Goal: Task Accomplishment & Management: Manage account settings

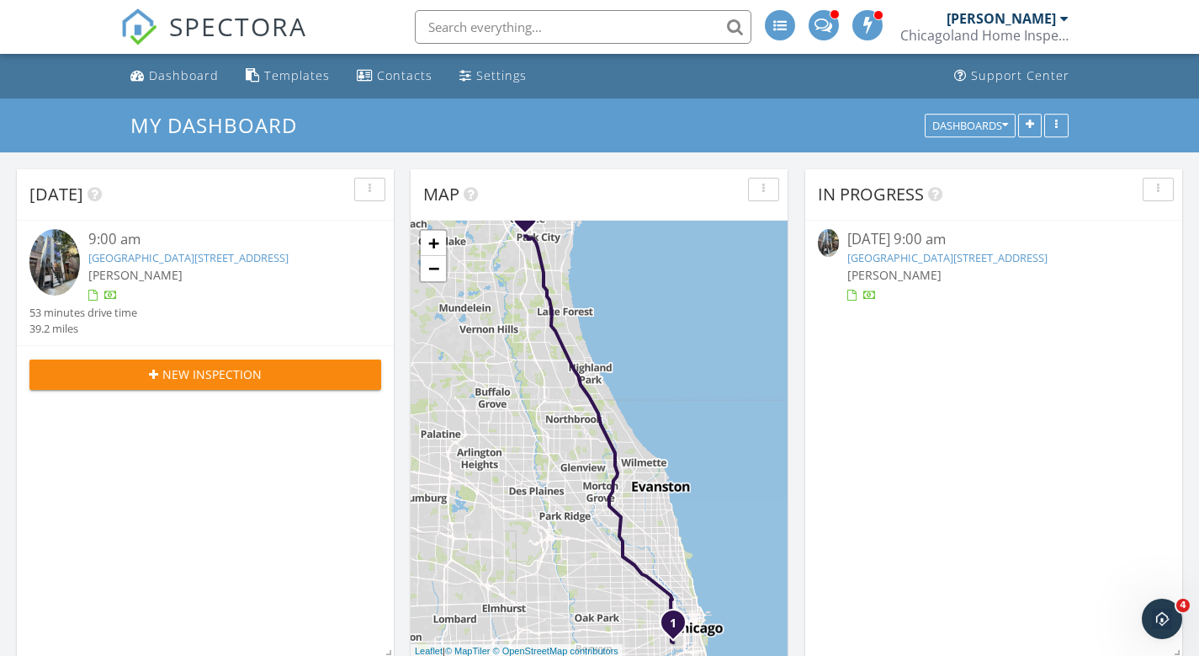
scroll to position [1062, 0]
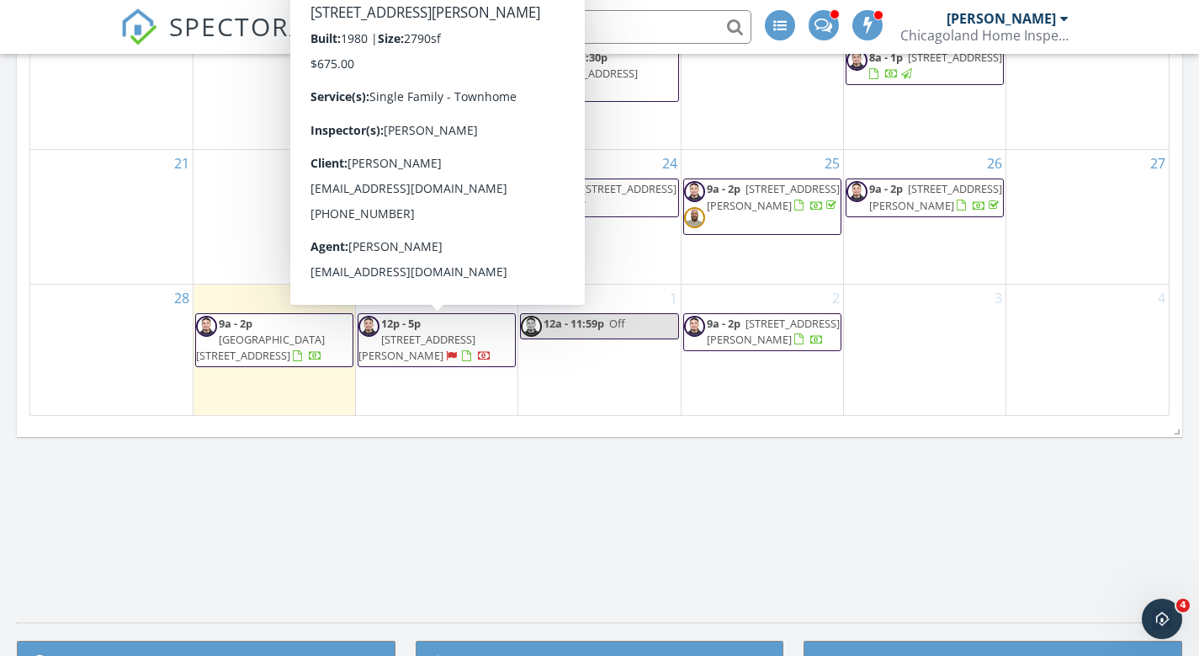
click at [413, 328] on span "12p - 5p" at bounding box center [401, 323] width 40 height 15
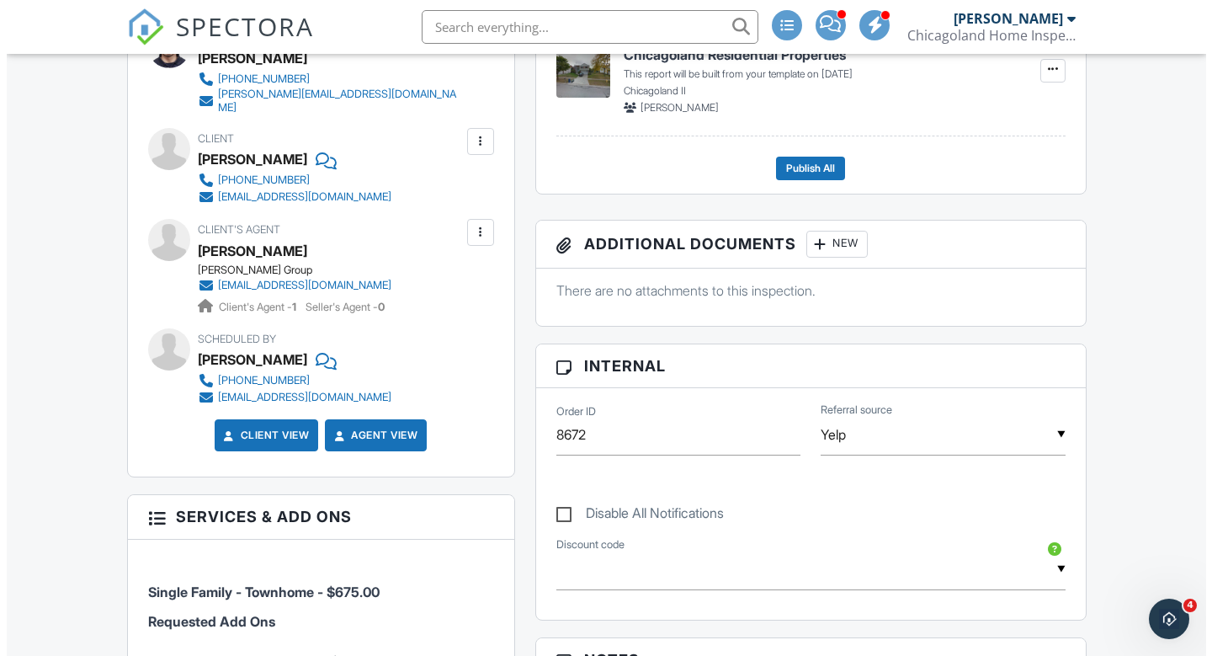
scroll to position [359, 0]
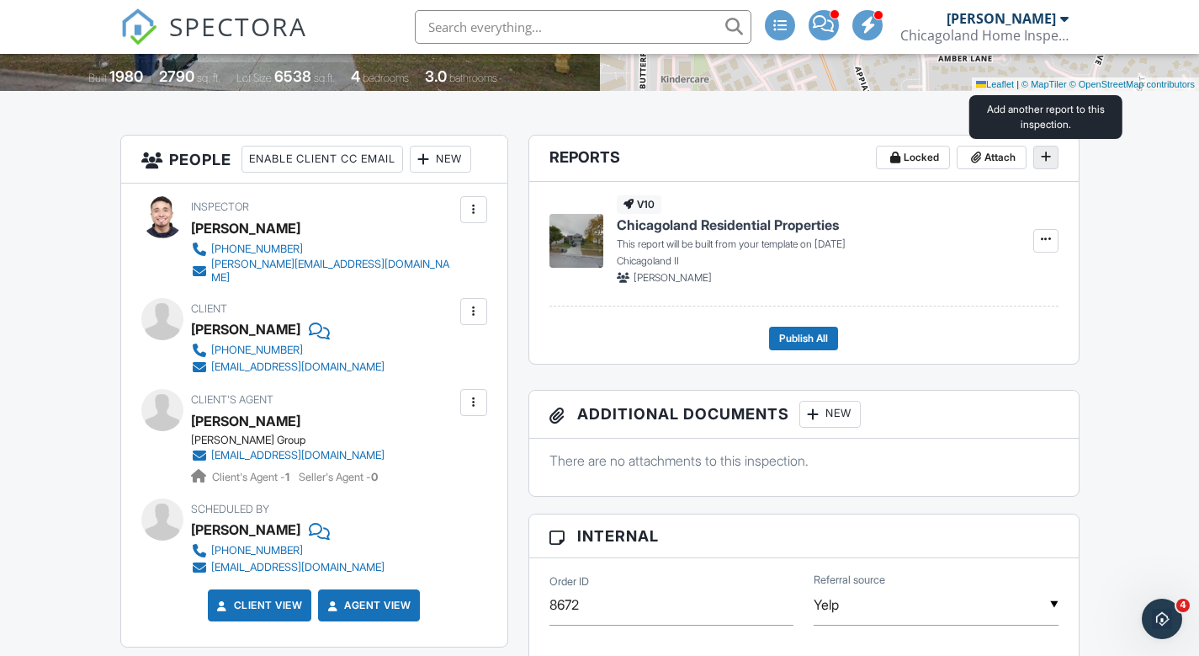
click at [1049, 157] on icon at bounding box center [1046, 157] width 10 height 12
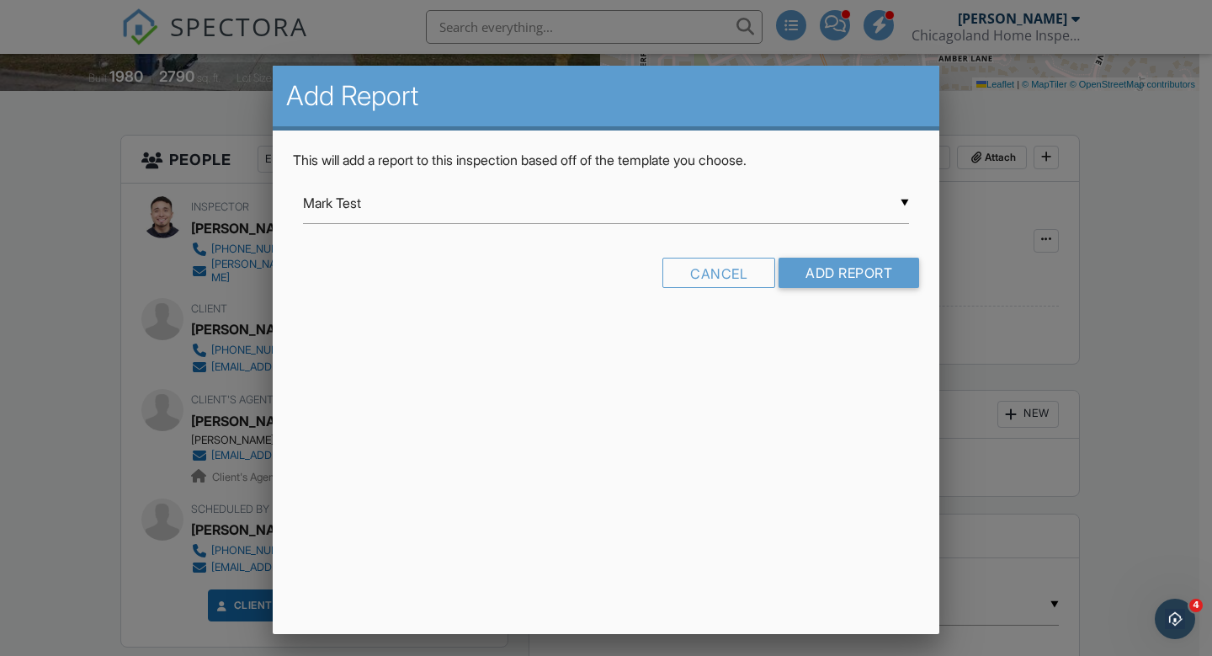
click at [908, 209] on div "▼ Mark Test Mark Test Standard Inspection Report - SPI from My Inspection Compa…" at bounding box center [606, 203] width 606 height 41
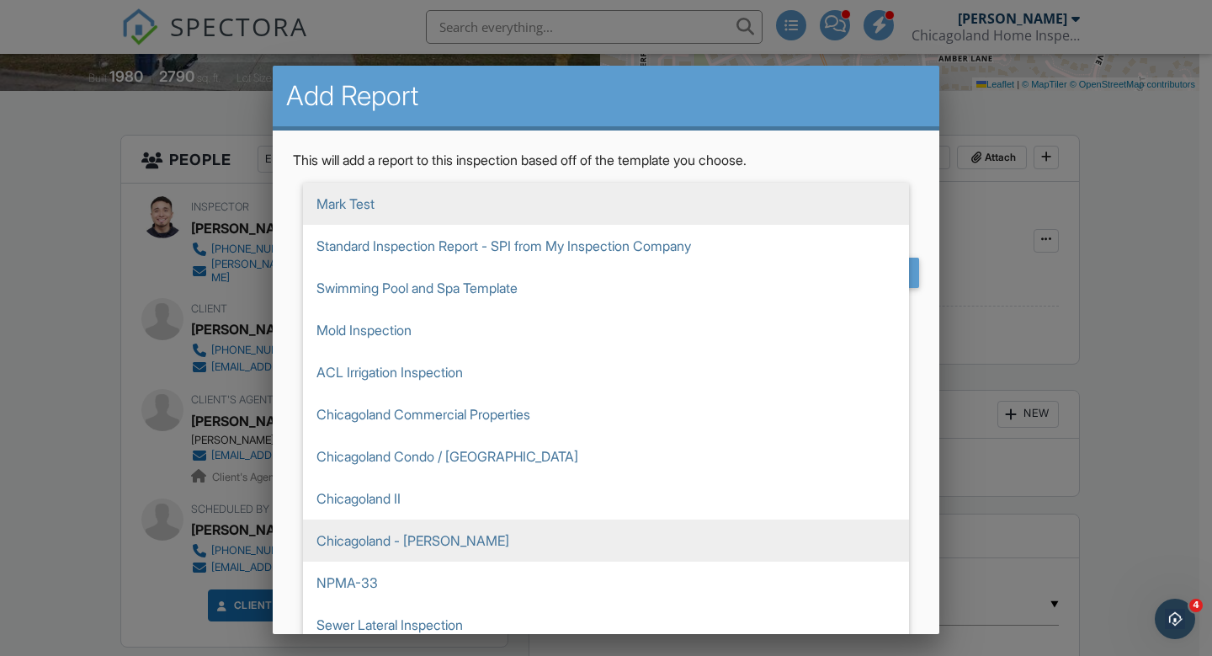
click at [449, 549] on span "Chicagoland - [PERSON_NAME]" at bounding box center [606, 540] width 606 height 42
type input "Chicagoland - [PERSON_NAME]"
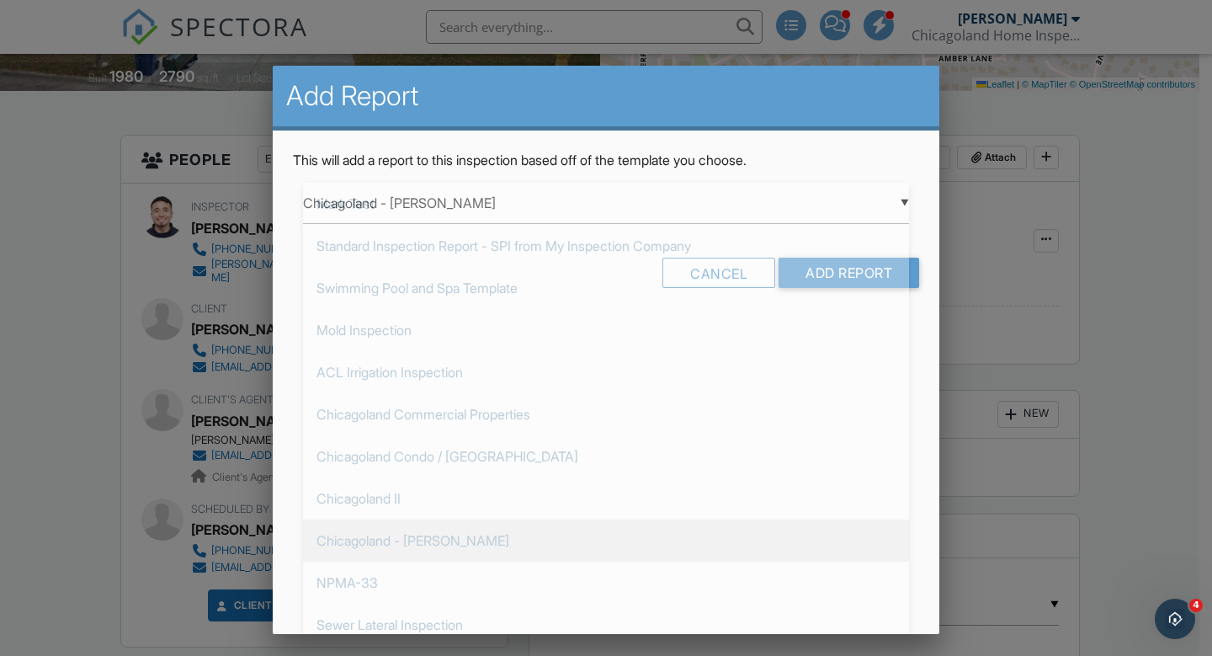
scroll to position [116, 0]
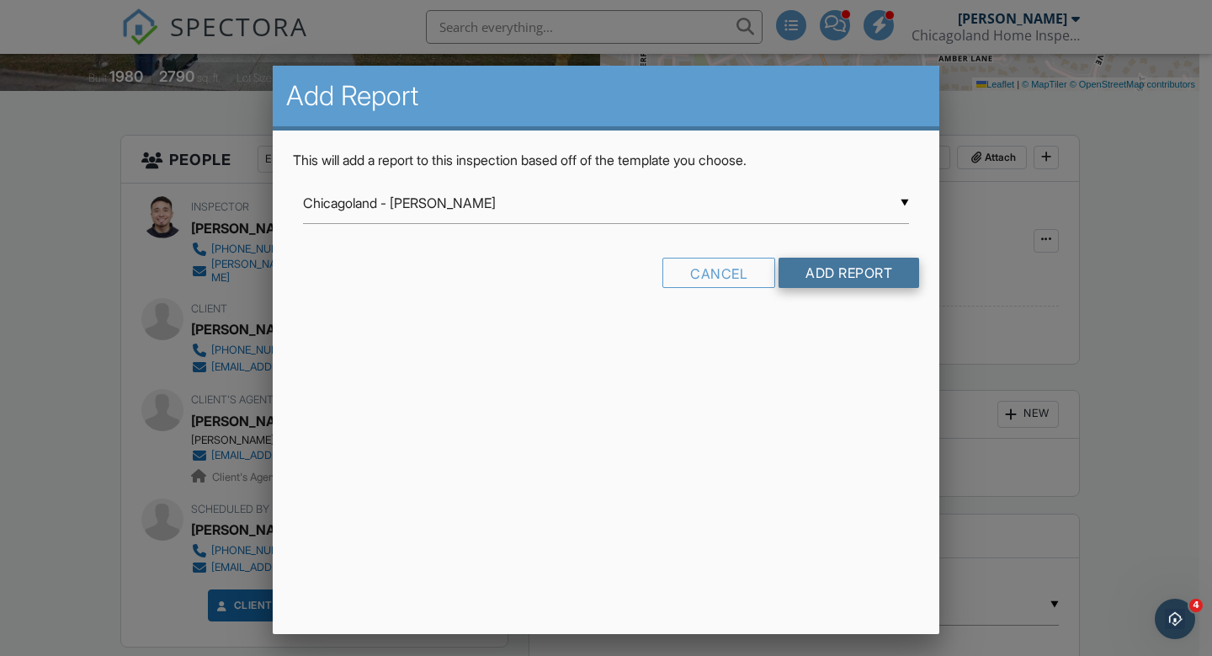
click at [817, 264] on input "Add Report" at bounding box center [849, 273] width 141 height 30
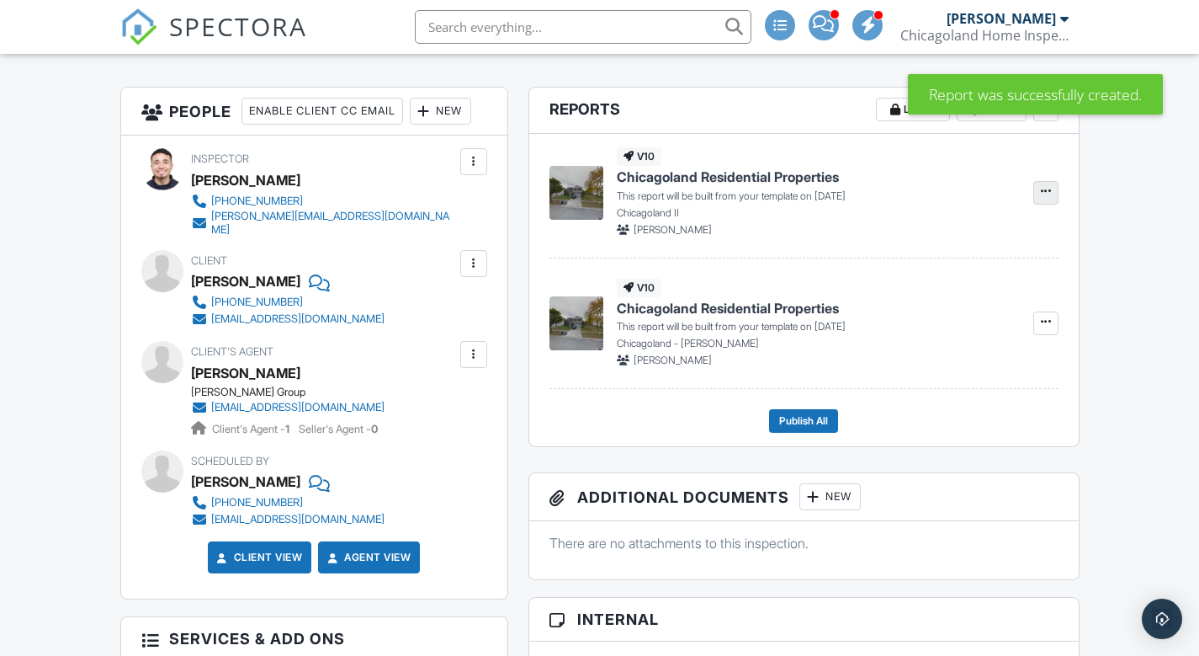
click at [1044, 195] on icon at bounding box center [1046, 191] width 10 height 12
click at [948, 278] on span "Delete Report" at bounding box center [947, 277] width 74 height 18
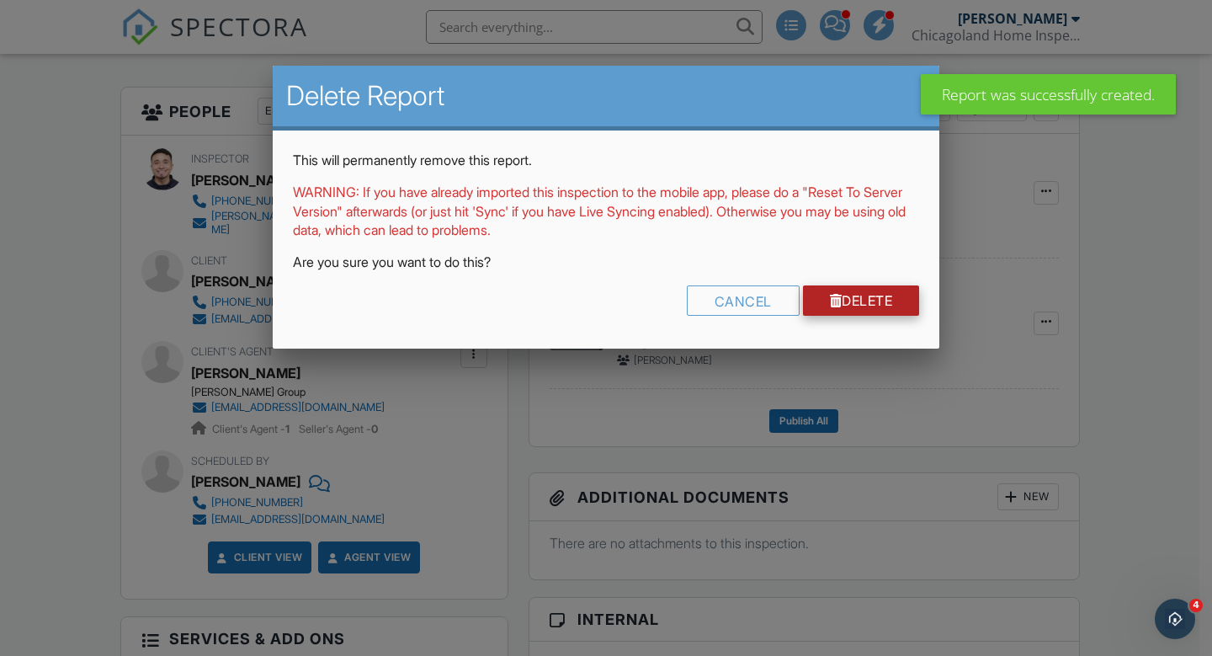
click at [877, 299] on link "Delete" at bounding box center [861, 300] width 117 height 30
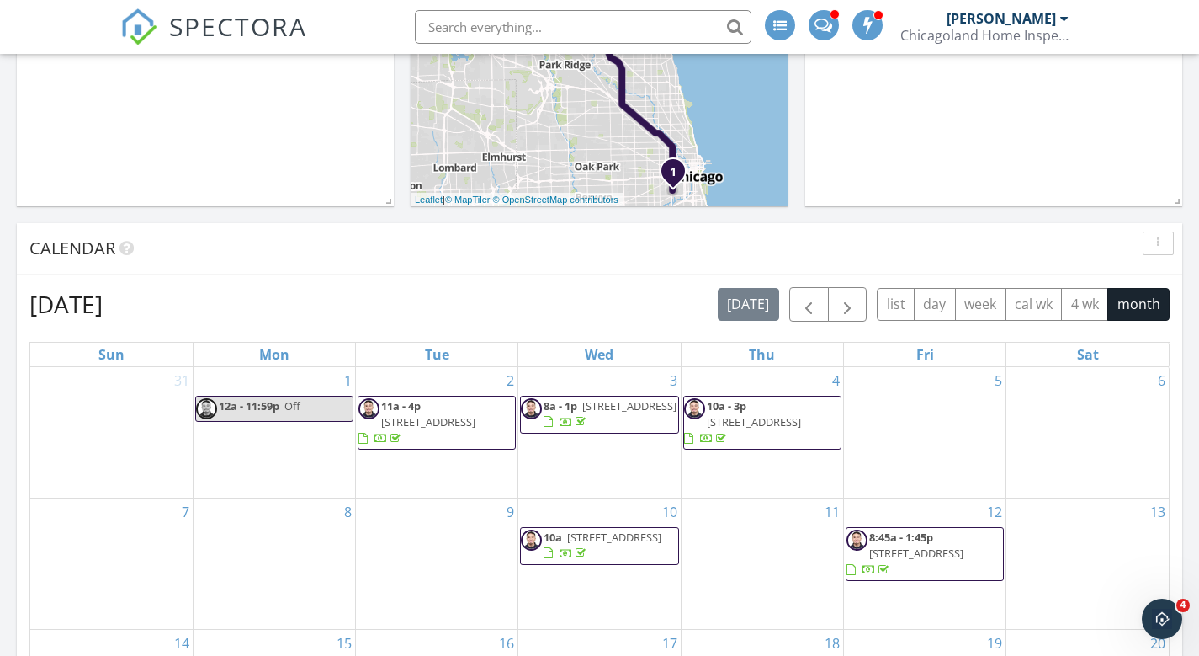
scroll to position [901, 0]
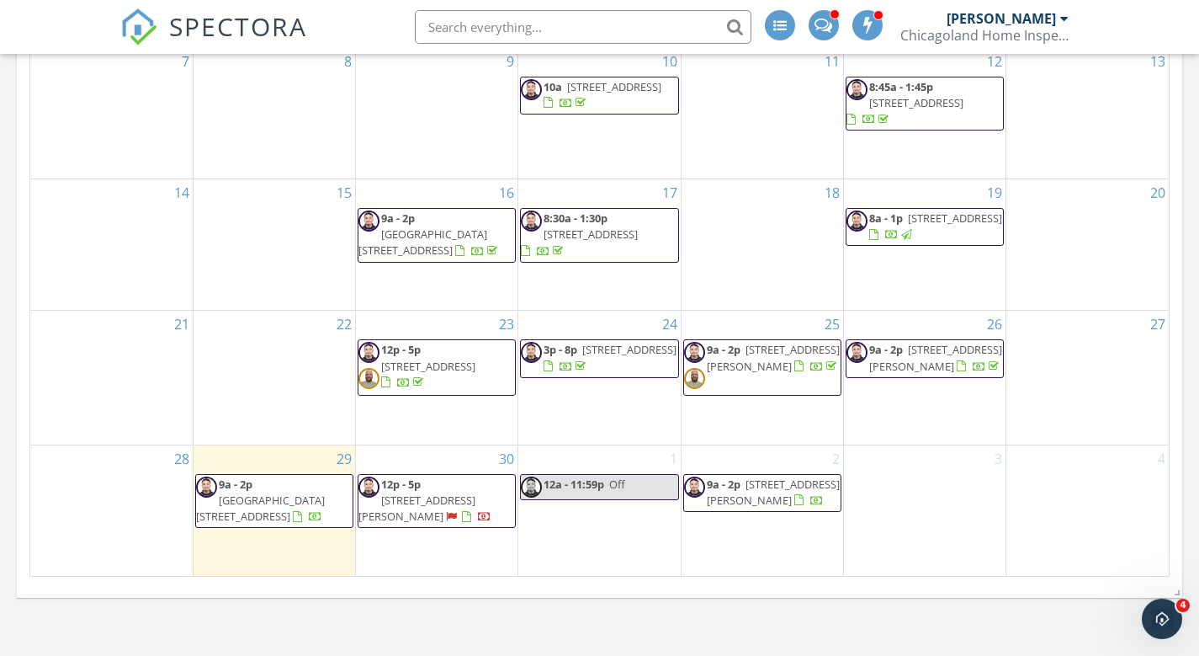
click at [756, 486] on span "1313 Hartmann Dr, Schaumburg 60193" at bounding box center [773, 491] width 133 height 31
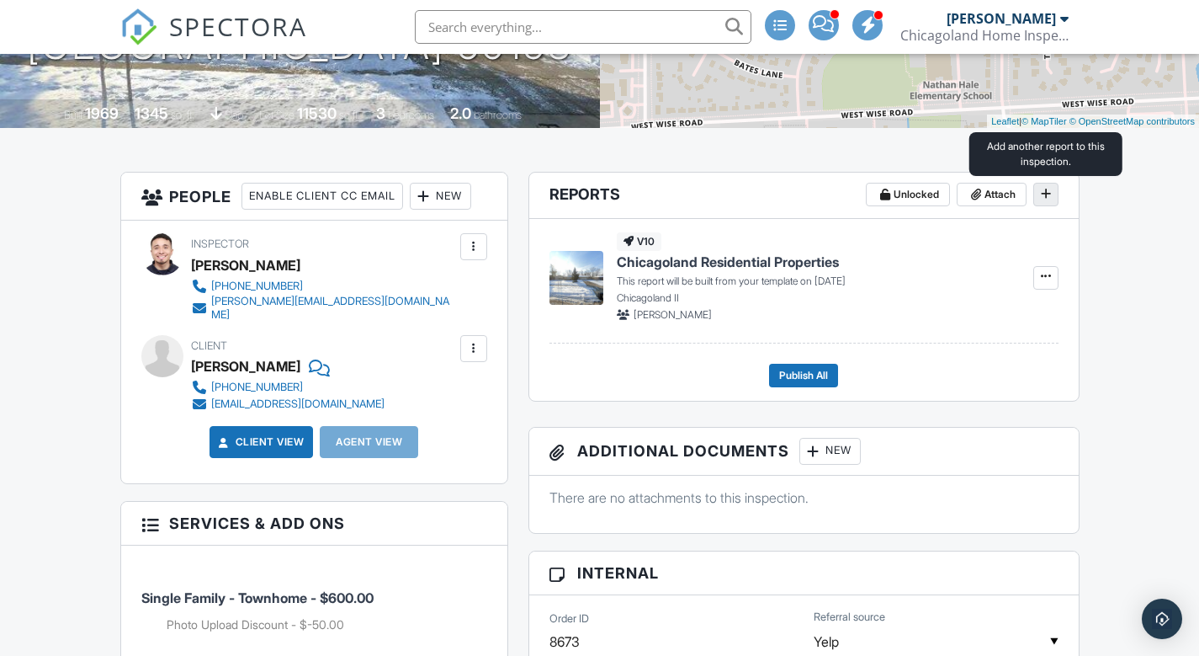
click at [1053, 192] on span at bounding box center [1046, 193] width 17 height 17
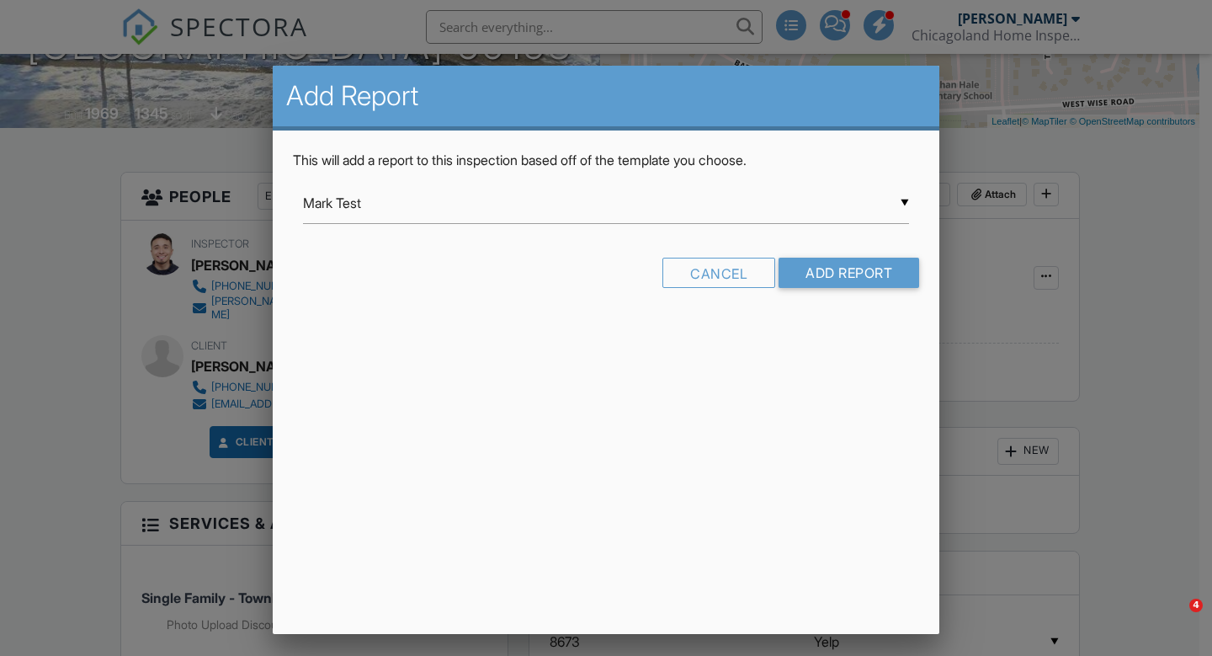
click at [885, 203] on input "Mark Test" at bounding box center [606, 203] width 606 height 41
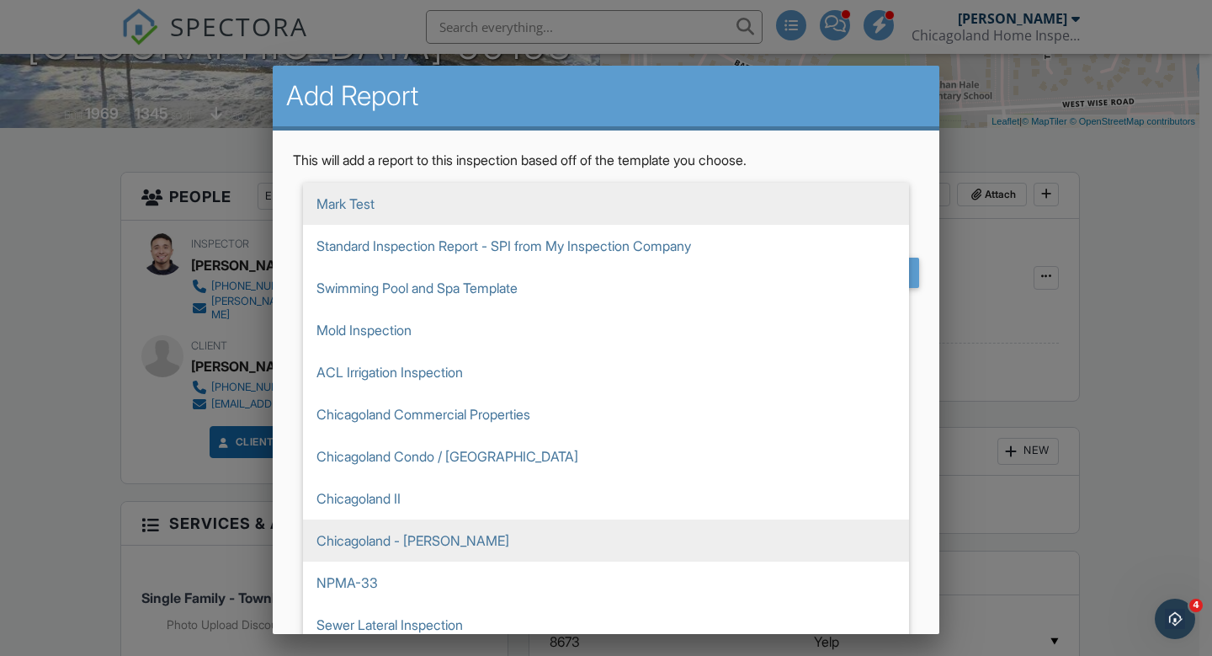
click at [399, 531] on span "Chicagoland - [PERSON_NAME]" at bounding box center [606, 540] width 606 height 42
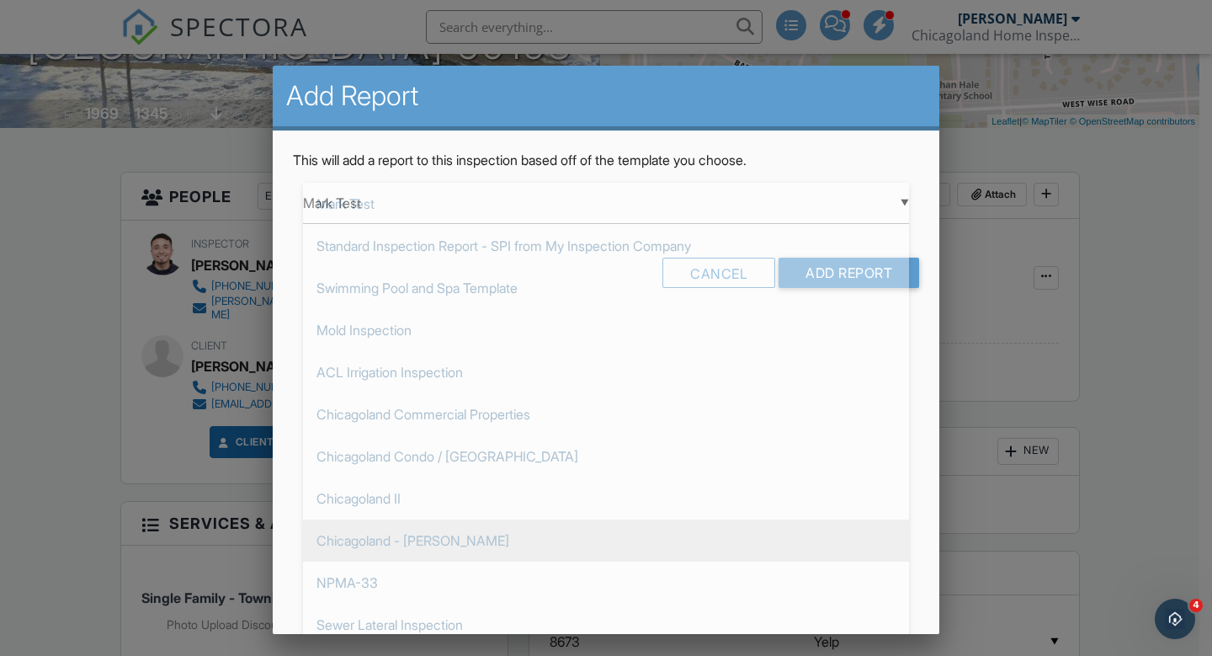
type input "Chicagoland - [PERSON_NAME]"
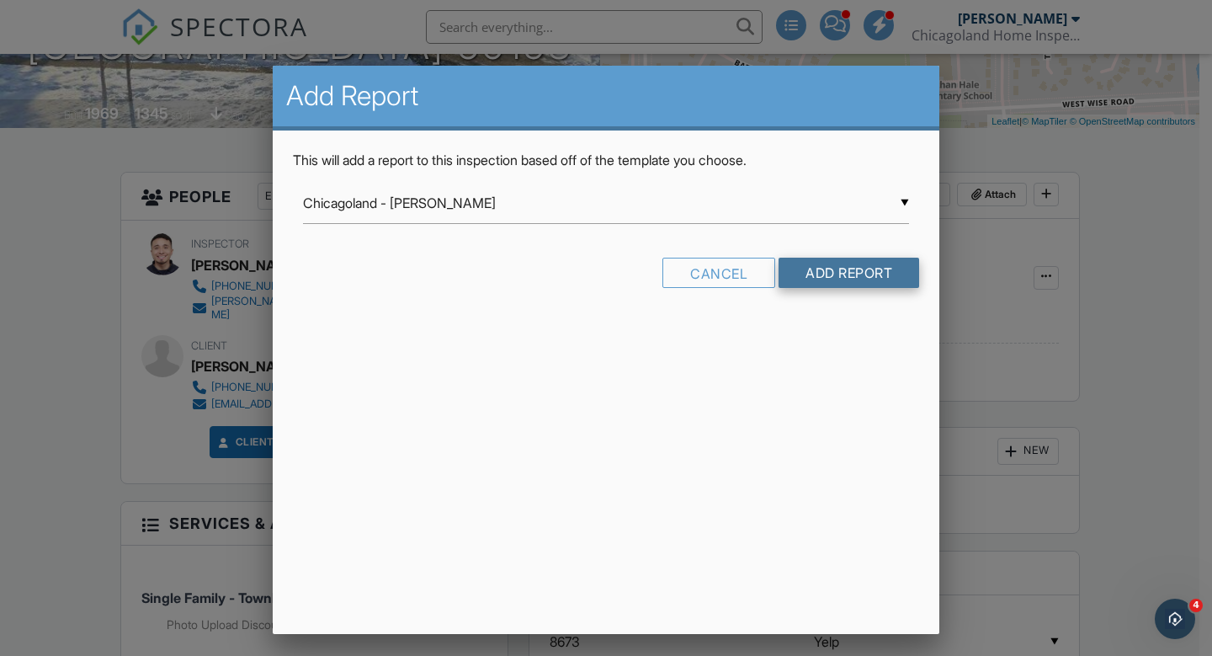
click at [819, 277] on input "Add Report" at bounding box center [849, 273] width 141 height 30
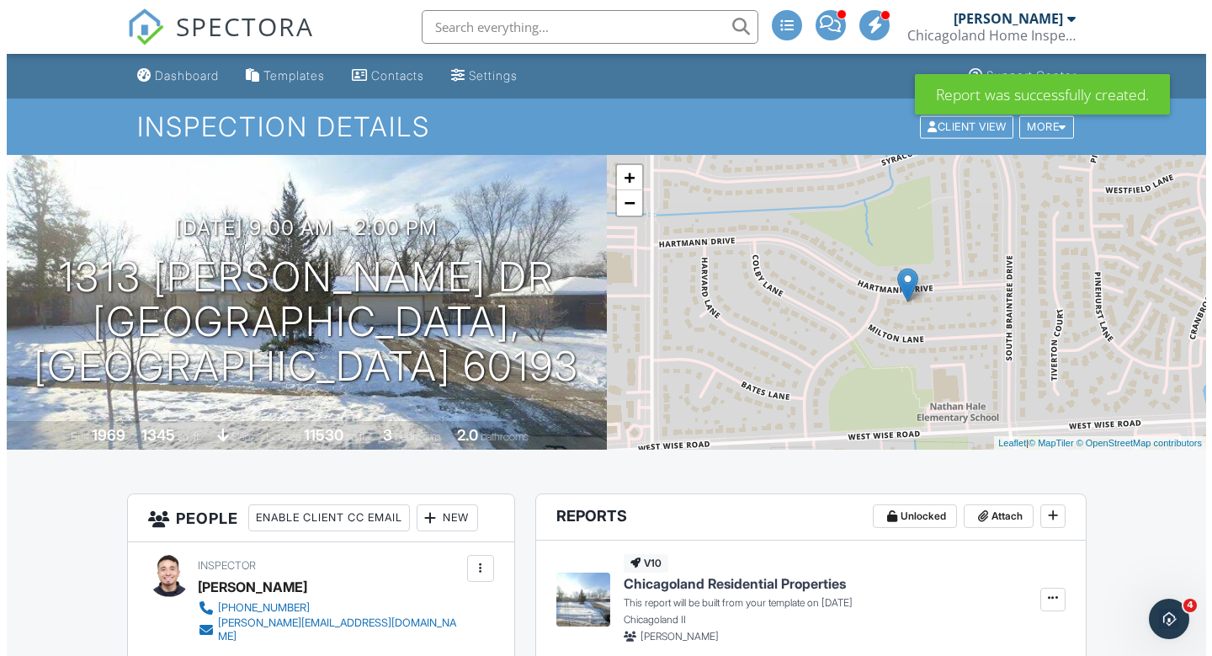
scroll to position [334, 0]
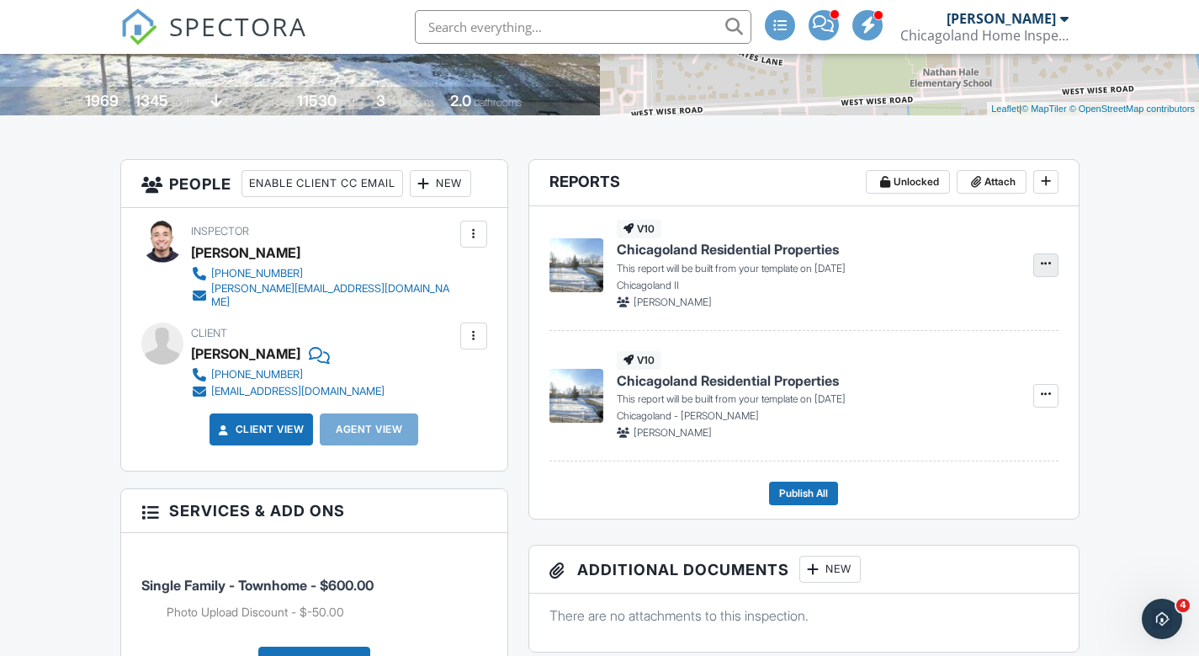
click at [1046, 265] on icon at bounding box center [1046, 264] width 10 height 12
click at [938, 355] on span "Delete Report" at bounding box center [947, 349] width 74 height 18
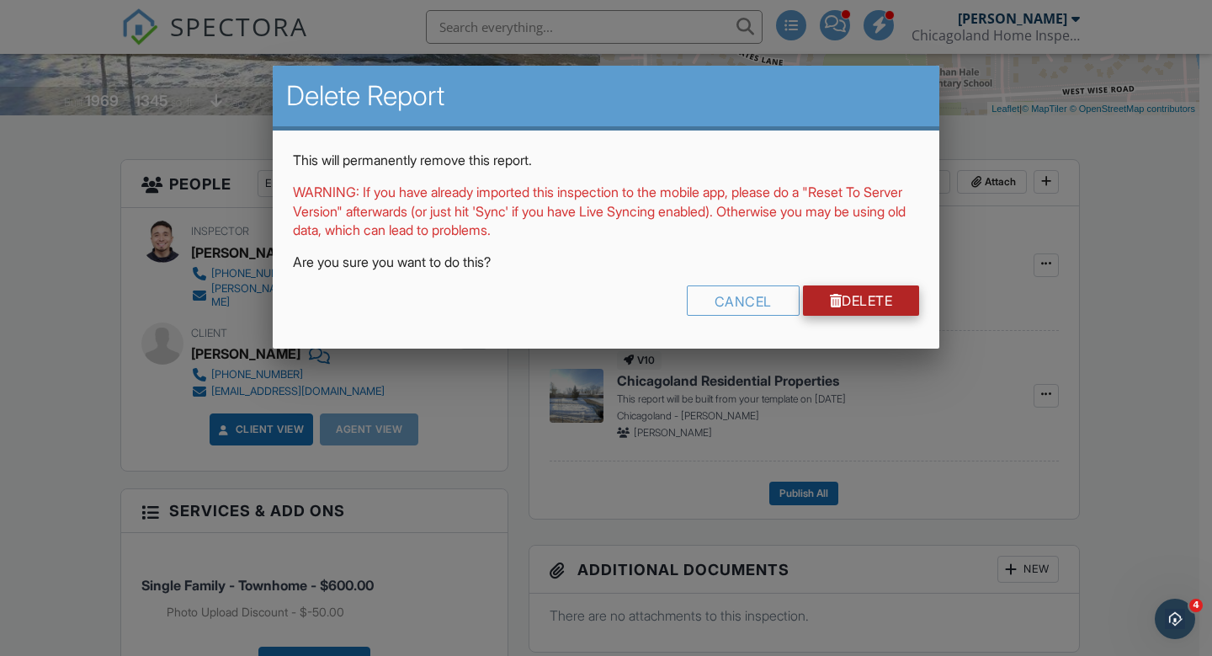
click at [870, 311] on link "Delete" at bounding box center [861, 300] width 117 height 30
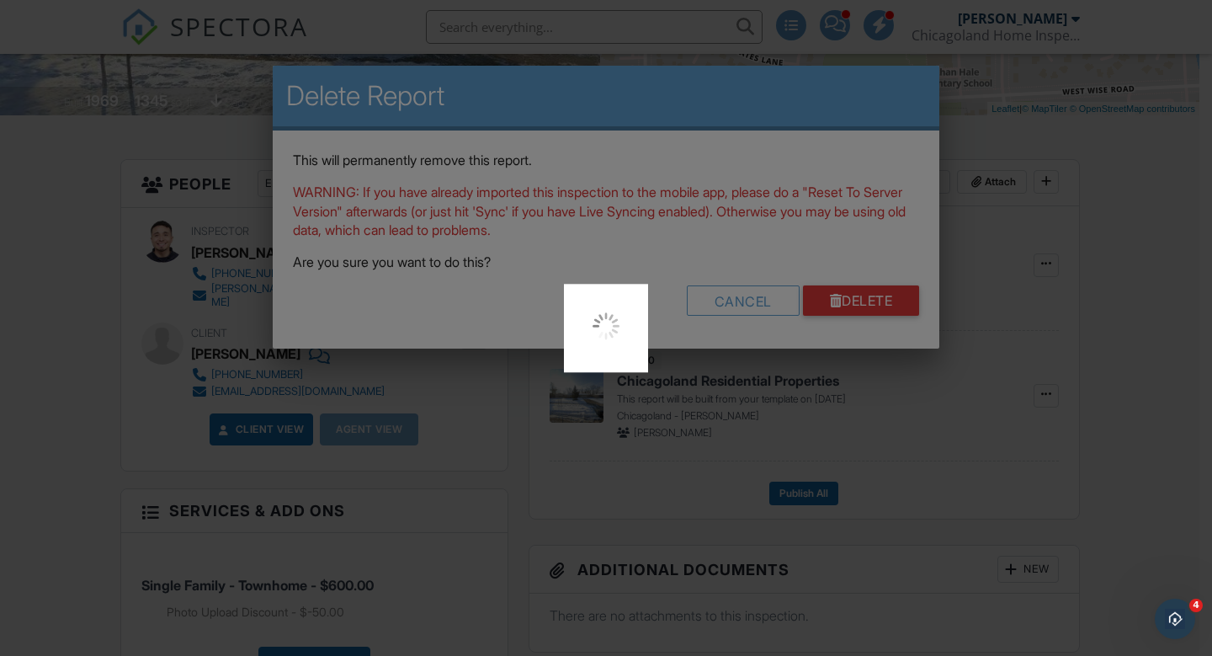
click at [870, 302] on div at bounding box center [606, 328] width 1212 height 656
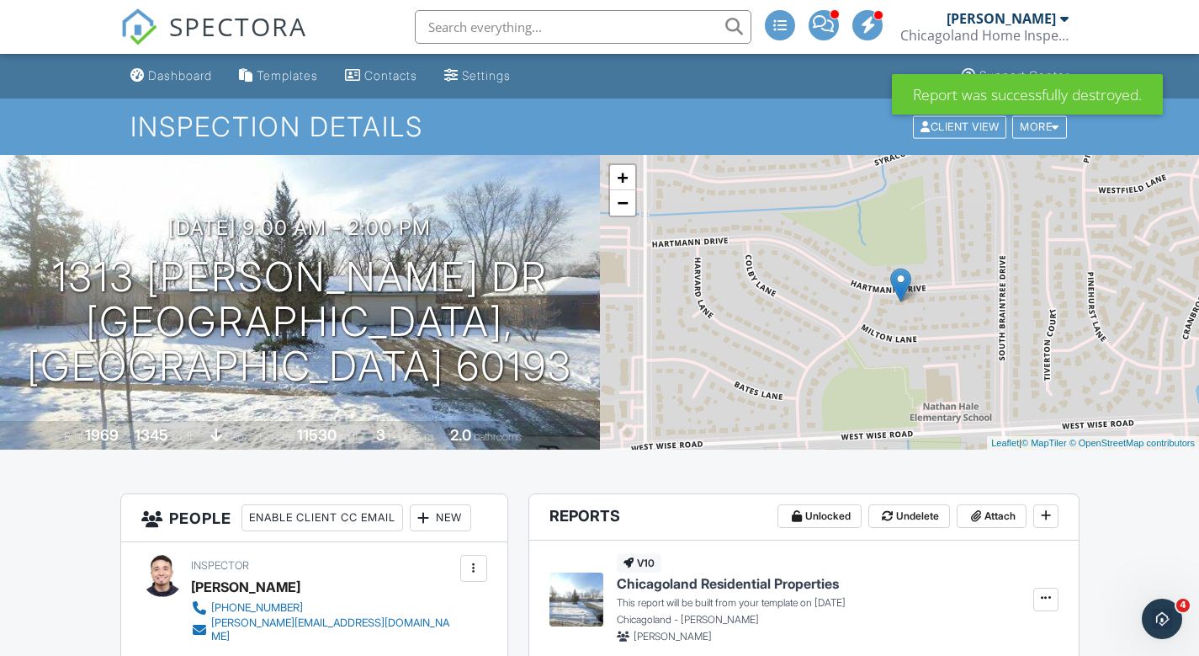
click at [182, 82] on div "Dashboard" at bounding box center [180, 75] width 64 height 14
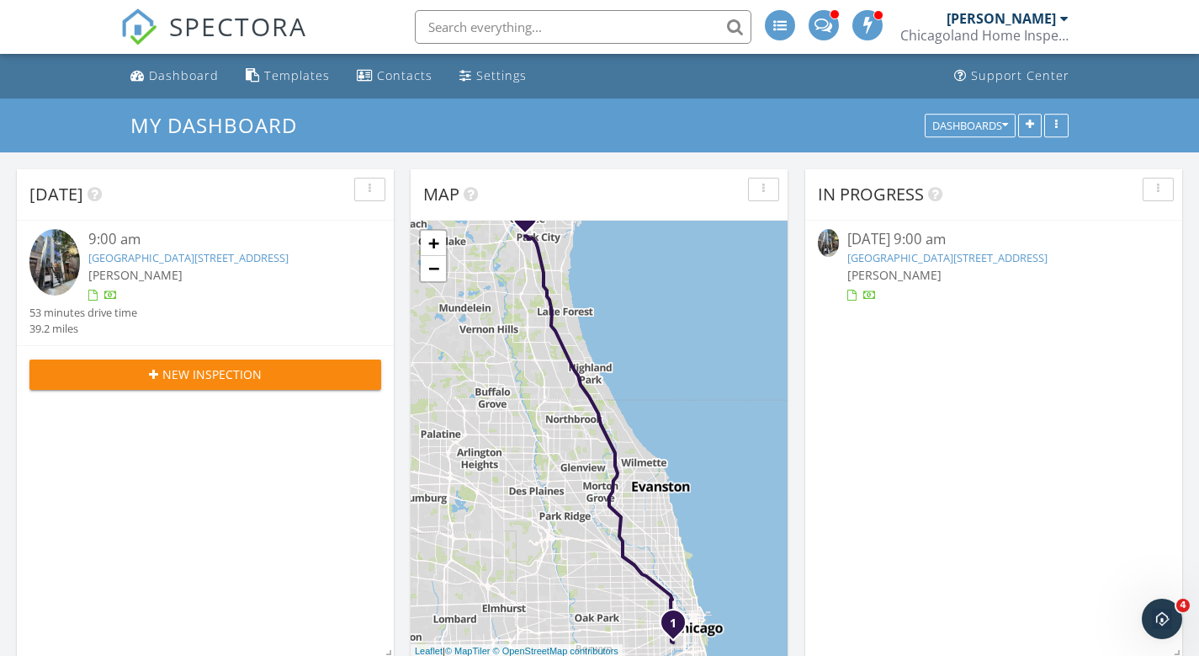
click at [146, 252] on link "1521 W 17th St 3, Chicago, IL 60608" at bounding box center [188, 257] width 200 height 15
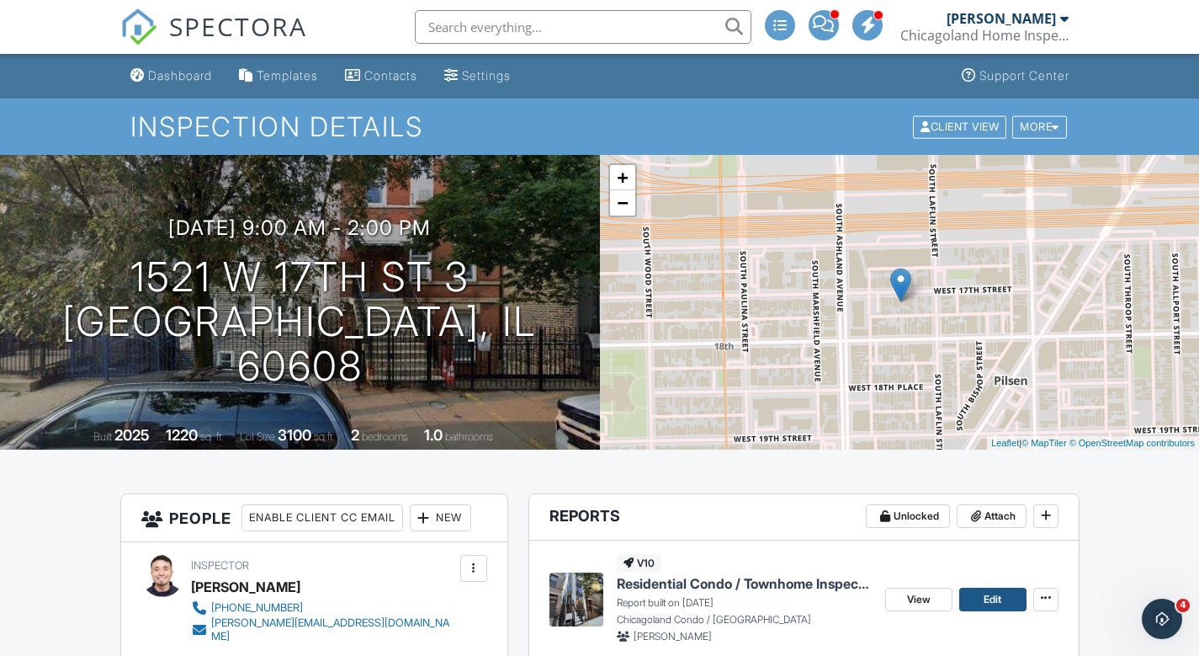
click at [987, 600] on span "Edit" at bounding box center [993, 599] width 18 height 17
